Goal: Use online tool/utility: Utilize a website feature to perform a specific function

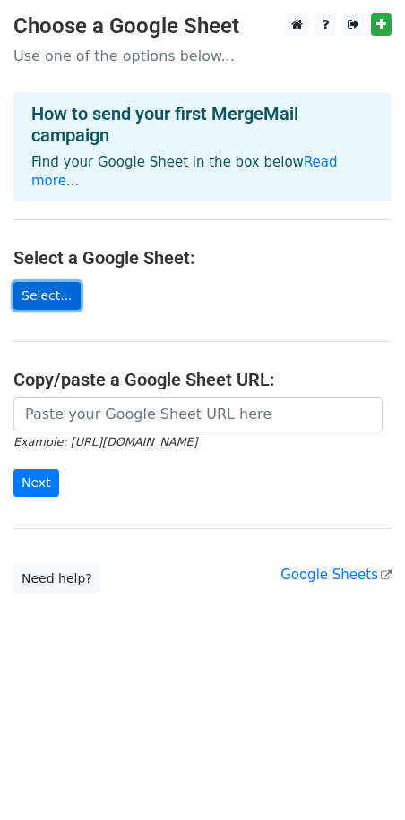
click at [52, 282] on link "Select..." at bounding box center [46, 296] width 67 height 28
click at [54, 258] on main "Choose a Google Sheet Use one of the options below... How to send your first Me…" at bounding box center [202, 302] width 405 height 579
click at [54, 282] on link "Select..." at bounding box center [46, 296] width 67 height 28
